Goal: Information Seeking & Learning: Learn about a topic

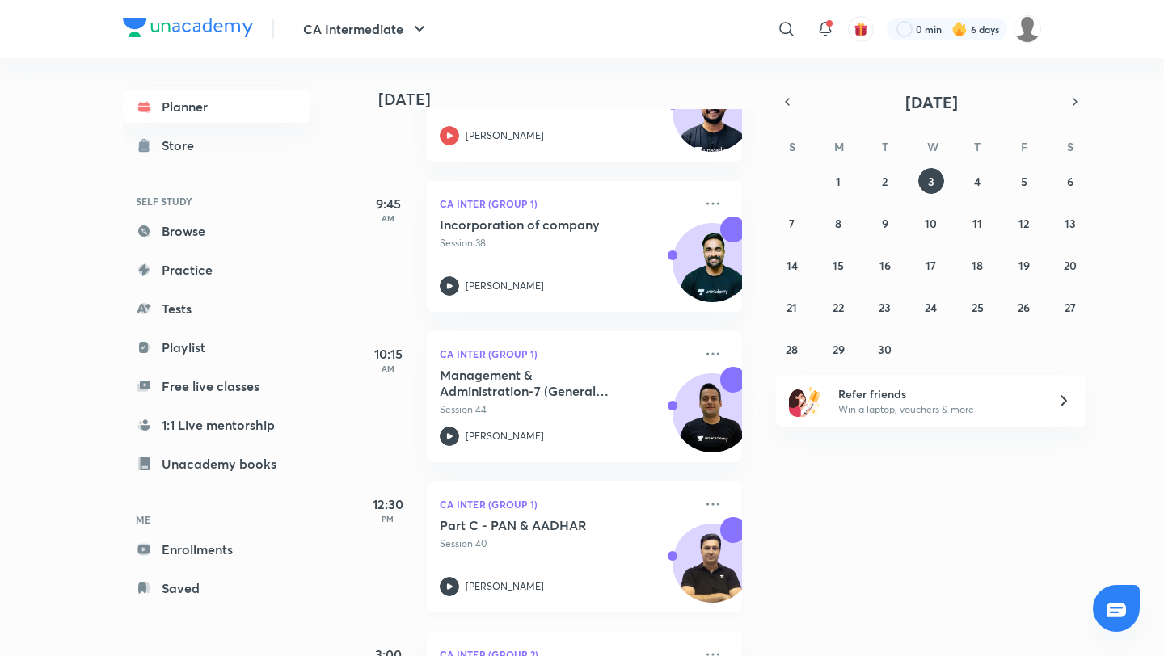
click at [532, 531] on h5 "Part C - PAN & AADHAR" at bounding box center [540, 525] width 201 height 16
click at [516, 552] on div "Part C - PAN & AADHAR Session 40 [PERSON_NAME]" at bounding box center [567, 556] width 254 height 79
